Goal: Ask a question

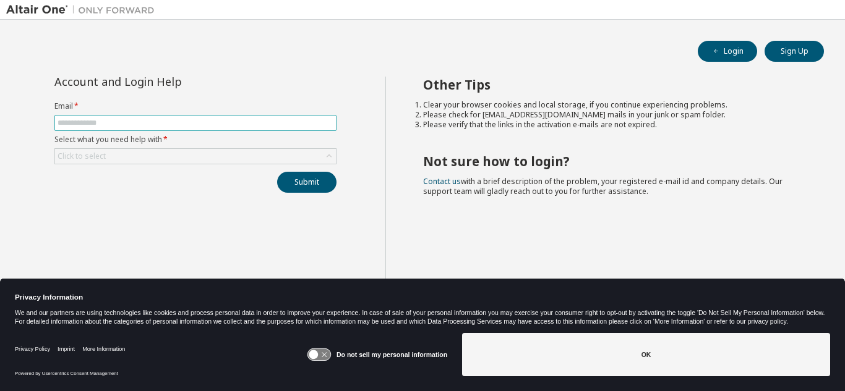
click at [105, 121] on input "text" at bounding box center [196, 123] width 276 height 10
type input "**********"
click at [725, 54] on button "Login" at bounding box center [727, 51] width 59 height 21
click at [118, 162] on div "Click to select" at bounding box center [195, 156] width 281 height 15
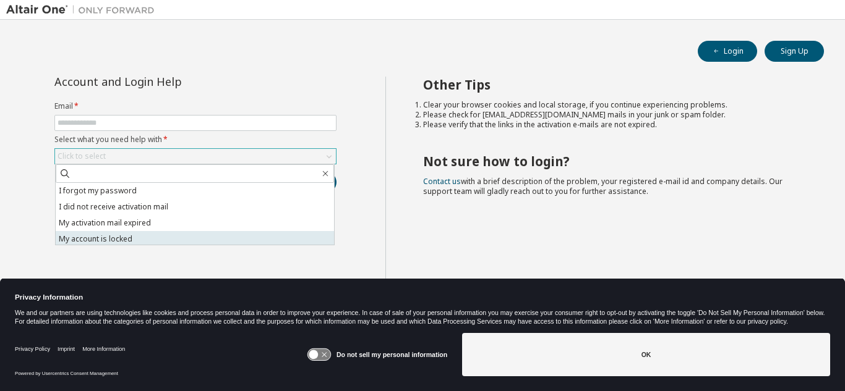
click at [125, 240] on li "My account is locked" at bounding box center [195, 239] width 278 height 16
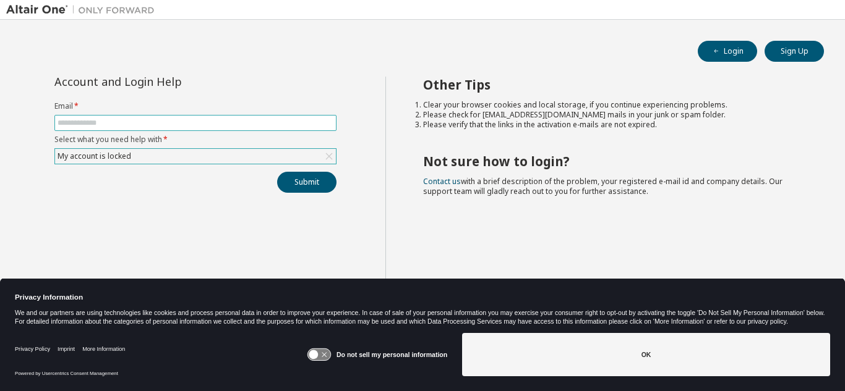
click at [145, 129] on span at bounding box center [195, 123] width 282 height 16
click at [143, 127] on input "text" at bounding box center [196, 123] width 276 height 10
type input "**********"
click at [307, 180] on button "Submit" at bounding box center [306, 182] width 59 height 21
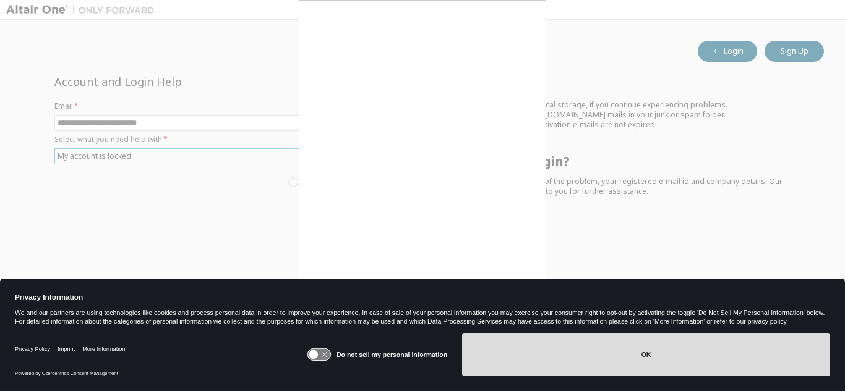
click at [648, 353] on button "OK" at bounding box center [646, 354] width 368 height 43
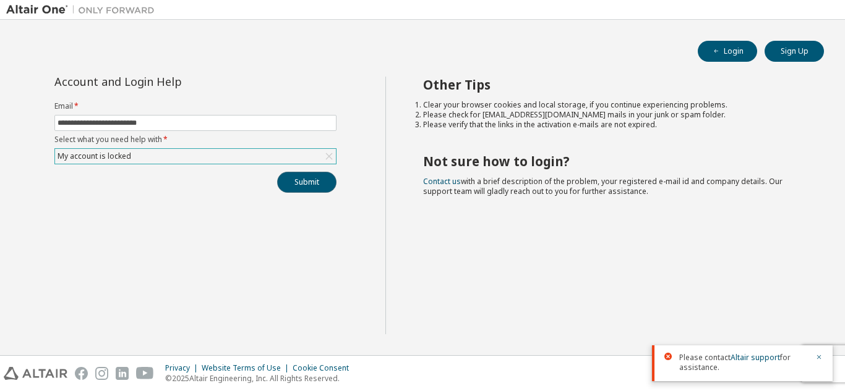
drag, startPoint x: 294, startPoint y: 181, endPoint x: 304, endPoint y: 181, distance: 9.3
click at [294, 181] on button "Submit" at bounding box center [306, 182] width 59 height 21
